Goal: Transaction & Acquisition: Book appointment/travel/reservation

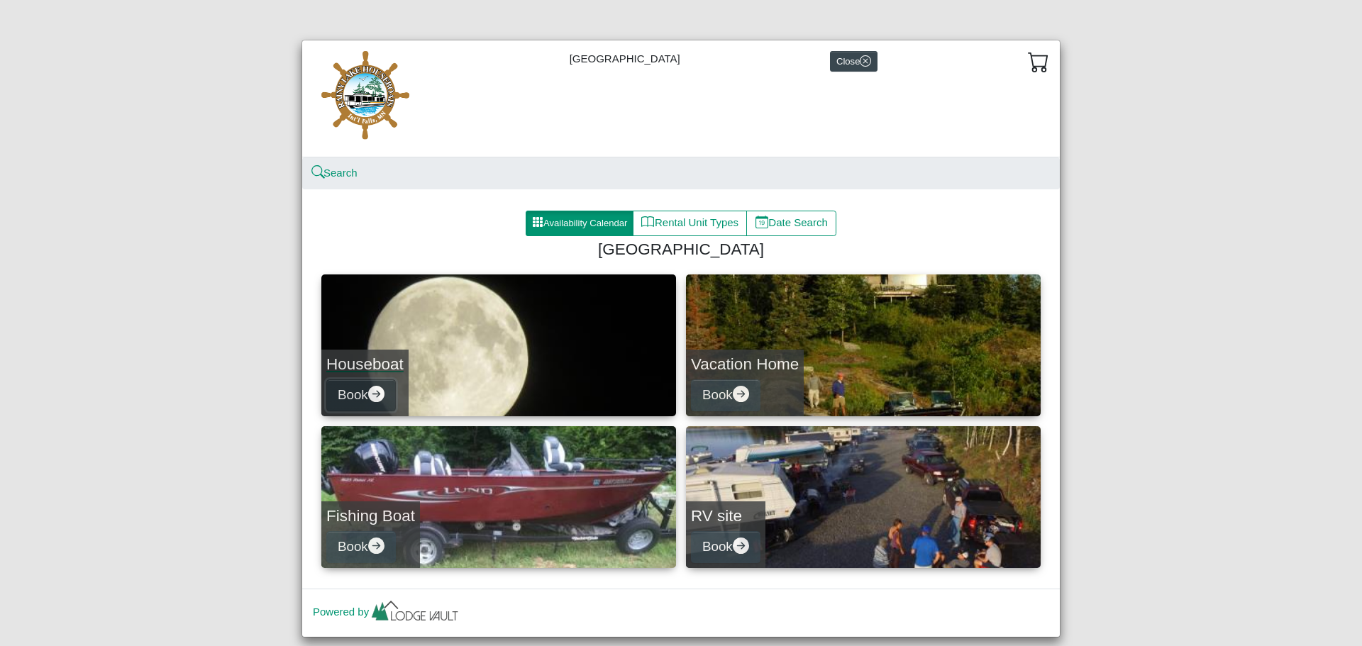
click at [365, 394] on button "Book" at bounding box center [360, 395] width 69 height 32
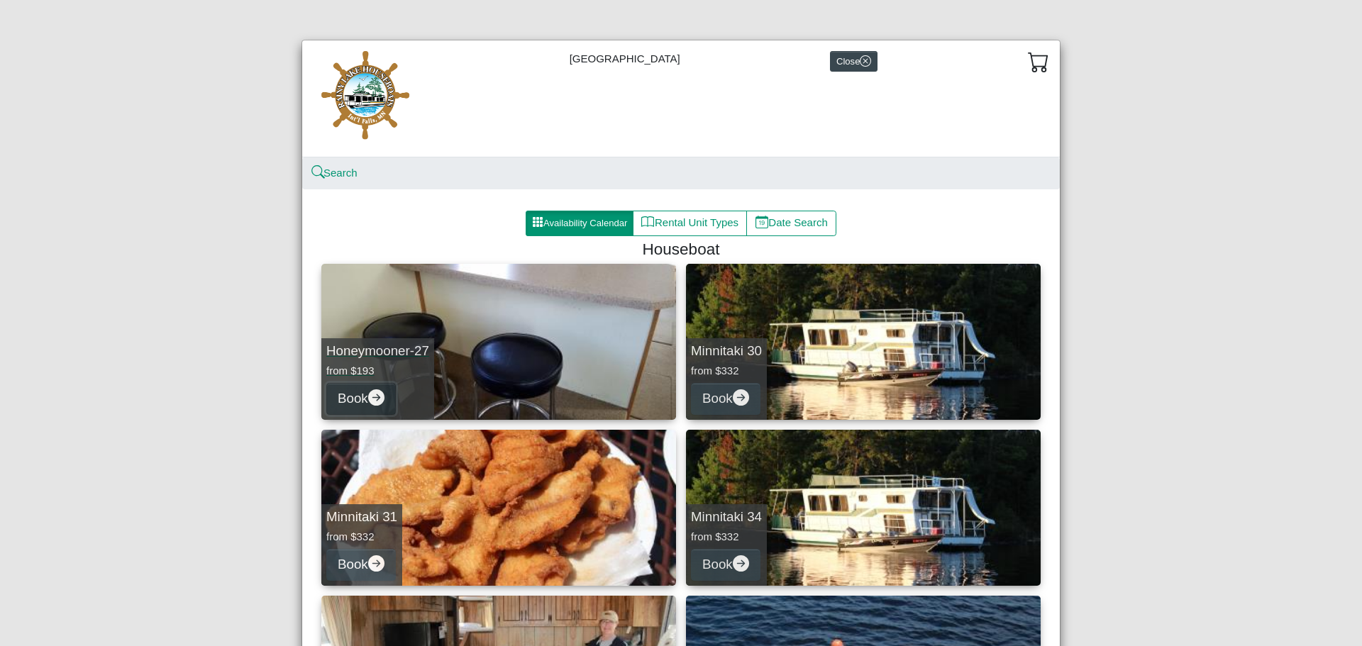
click at [357, 393] on button "Book" at bounding box center [360, 399] width 69 height 32
select select "*"
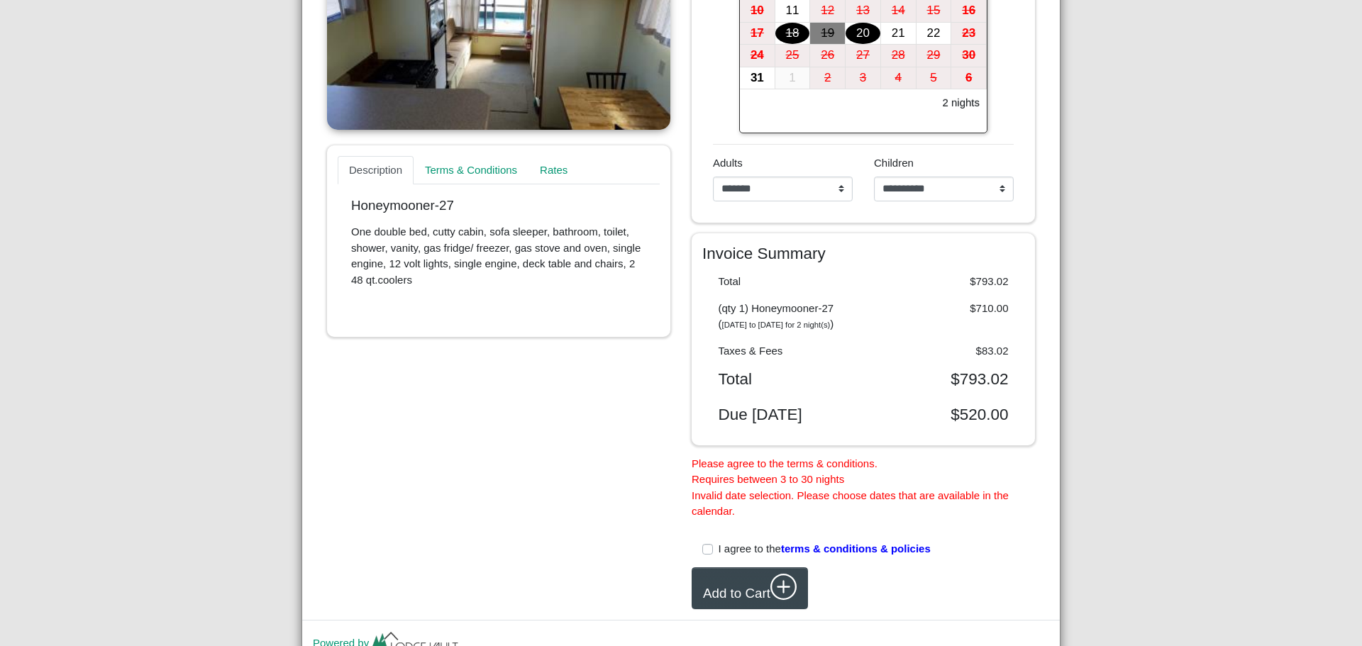
scroll to position [484, 0]
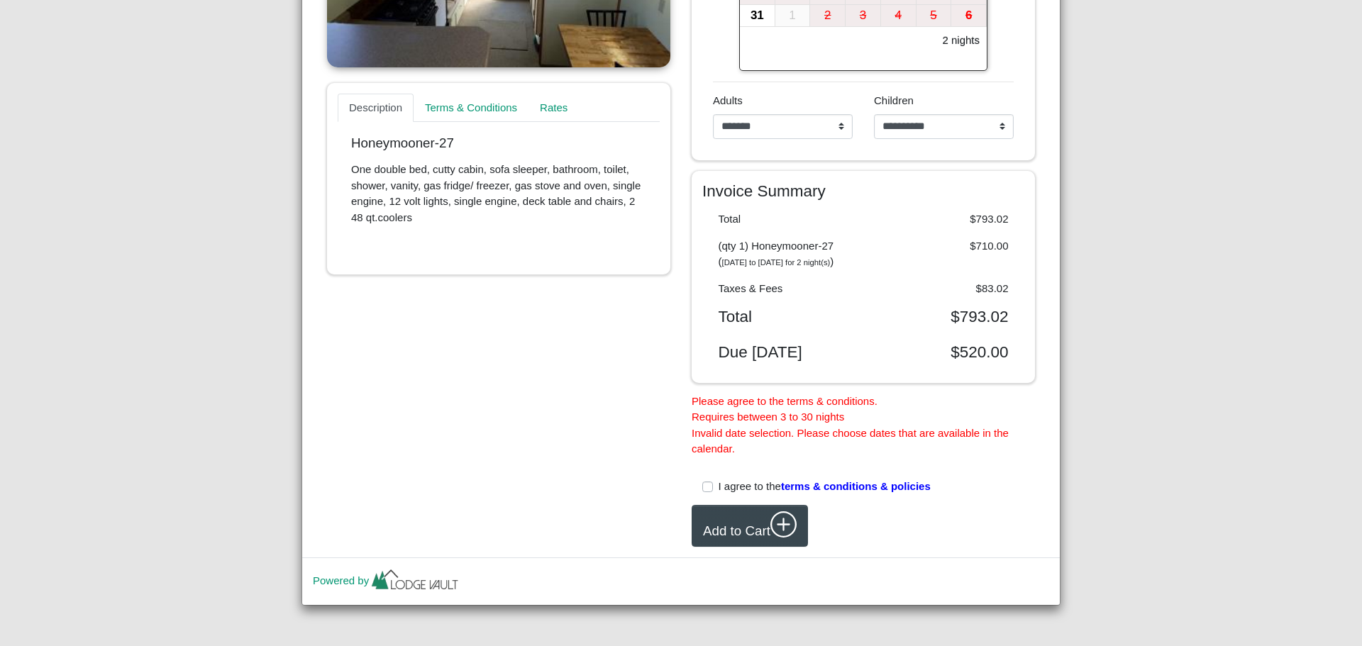
click at [1157, 123] on div "**********" at bounding box center [681, 323] width 1362 height 646
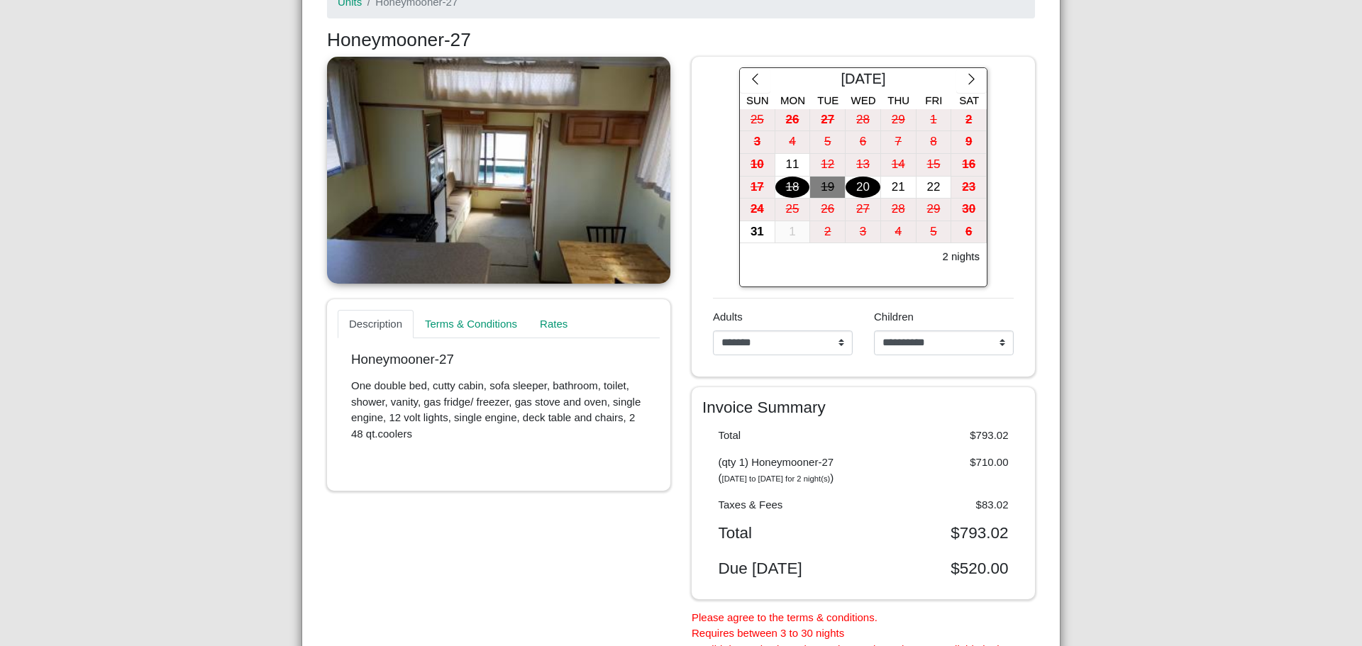
scroll to position [129, 0]
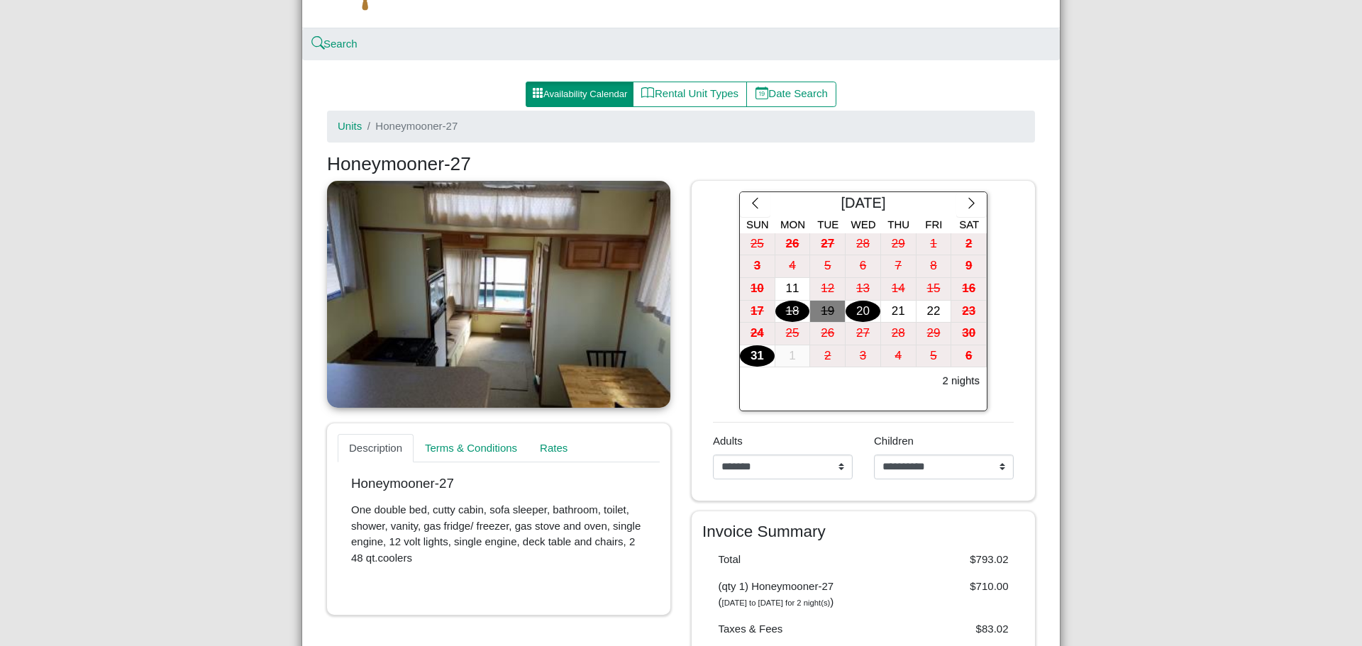
click at [747, 363] on div "31" at bounding box center [757, 356] width 35 height 22
click at [780, 360] on div "1" at bounding box center [792, 356] width 35 height 22
click at [1127, 350] on div "**********" at bounding box center [681, 323] width 1362 height 646
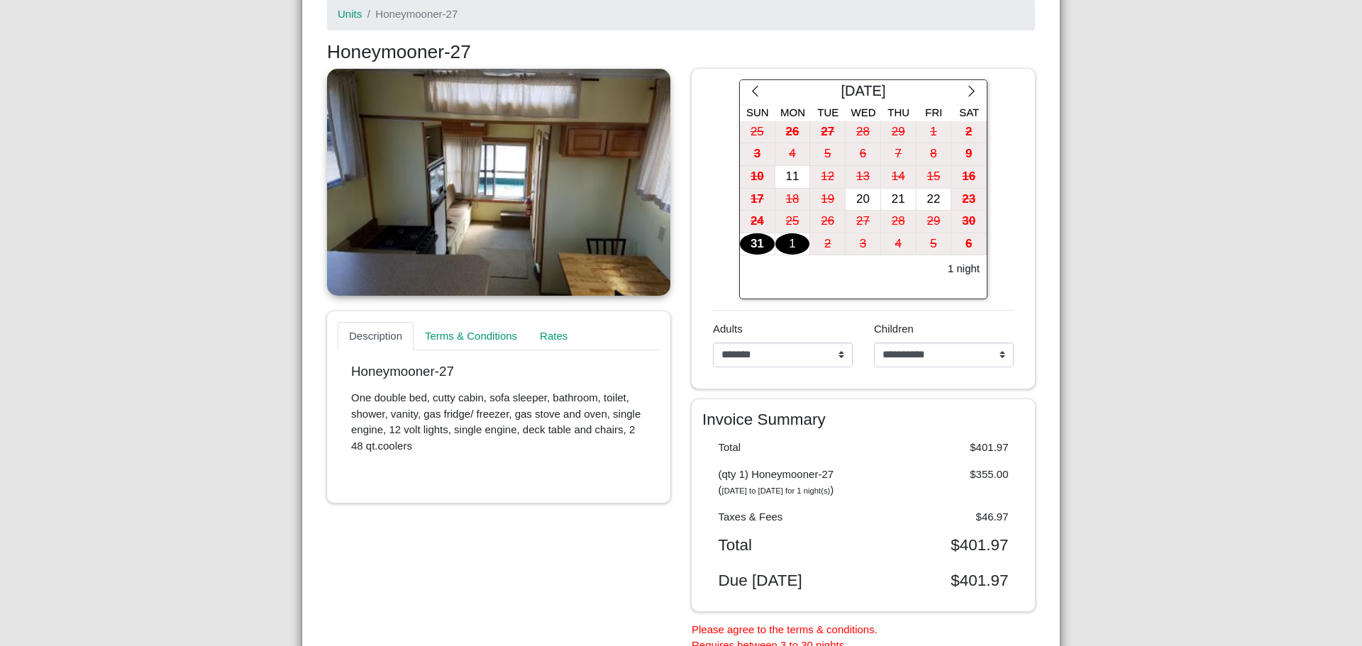
scroll to position [271, 0]
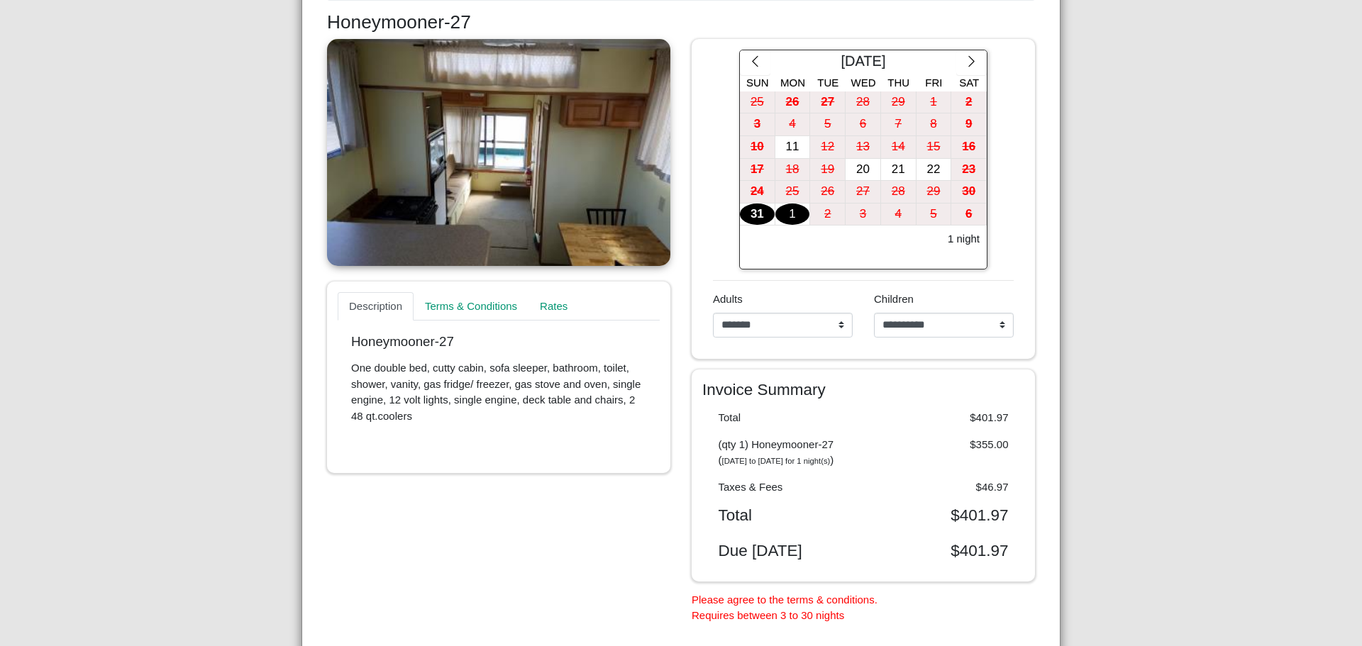
click at [1174, 65] on div "**********" at bounding box center [681, 323] width 1362 height 646
drag, startPoint x: 852, startPoint y: 168, endPoint x: 887, endPoint y: 170, distance: 34.8
click at [887, 170] on div "17 18 19 20 21 22 23" at bounding box center [863, 170] width 247 height 23
click at [887, 170] on div "21" at bounding box center [898, 170] width 35 height 22
click at [918, 171] on div "22" at bounding box center [933, 170] width 35 height 22
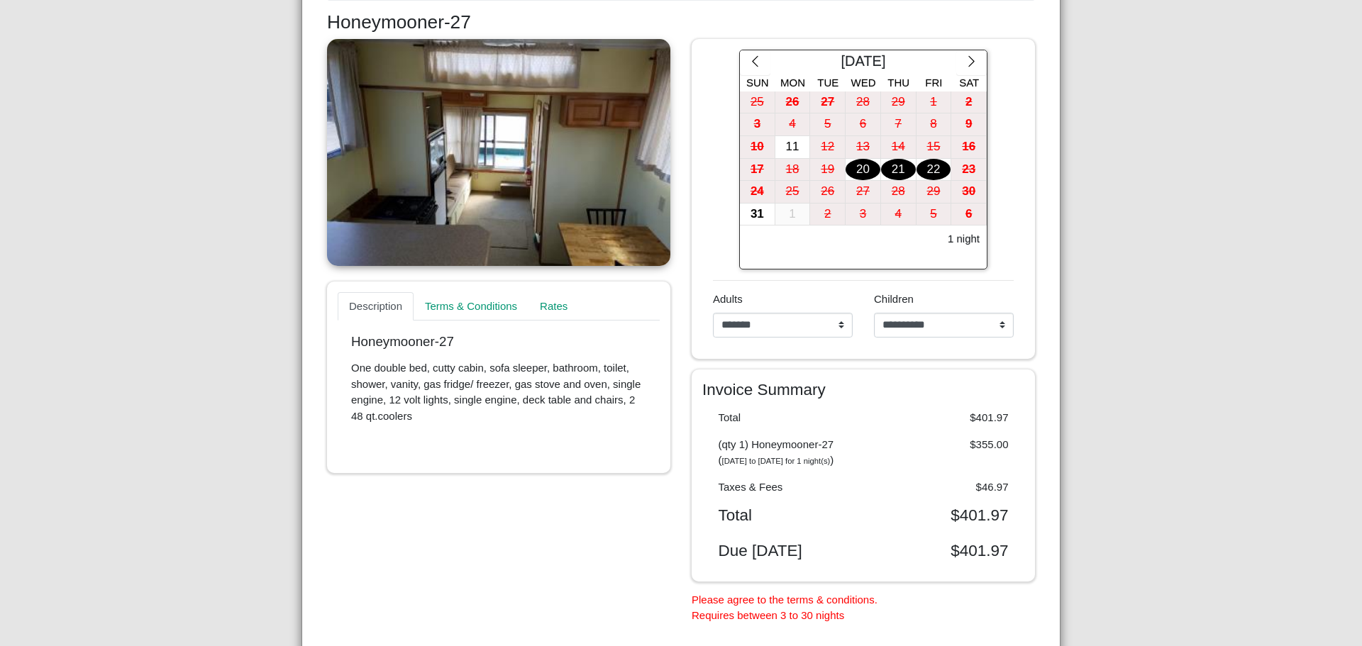
click at [847, 165] on div "20" at bounding box center [862, 170] width 35 height 22
click at [890, 172] on div "21" at bounding box center [898, 170] width 35 height 22
